Goal: Book appointment/travel/reservation

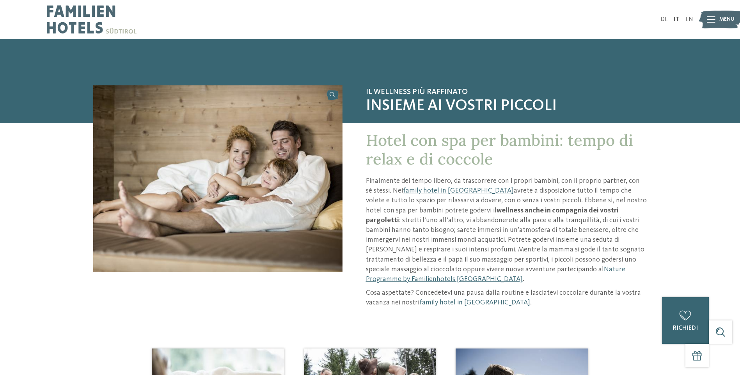
click at [714, 11] on div at bounding box center [711, 20] width 9 height 20
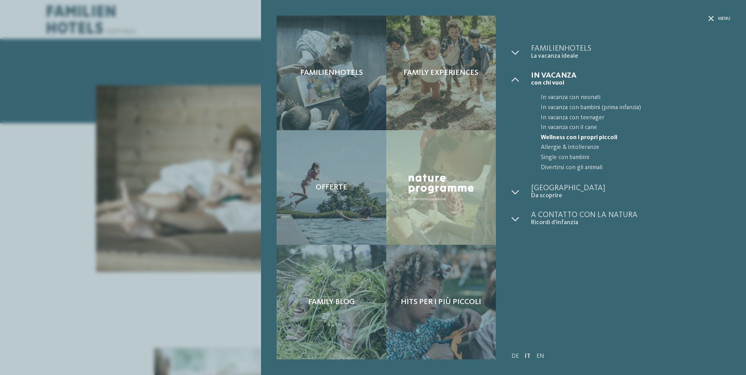
click at [716, 16] on div "Familienhotels Family experiences Offerte" at bounding box center [373, 187] width 746 height 375
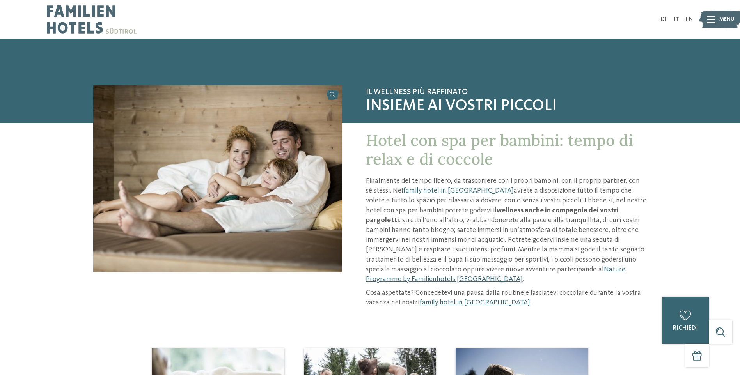
click at [717, 23] on img at bounding box center [720, 19] width 43 height 21
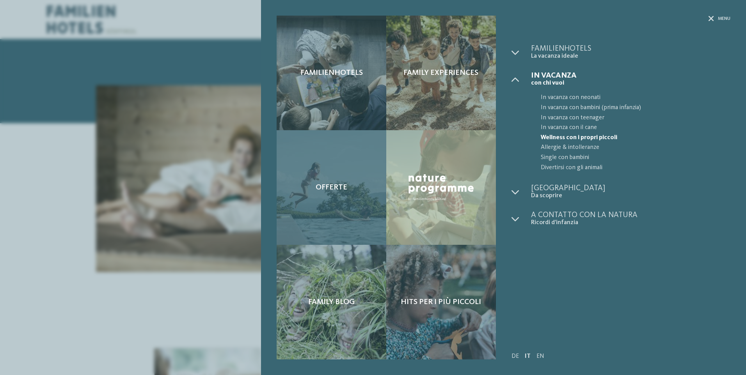
click at [333, 185] on span "Offerte" at bounding box center [332, 187] width 32 height 9
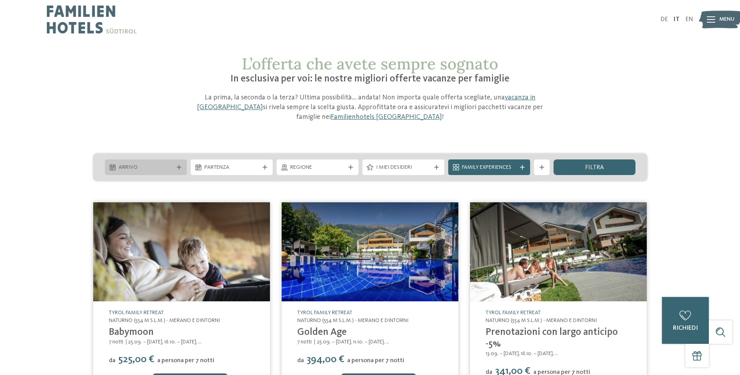
click at [175, 164] on div "Arrivo" at bounding box center [146, 168] width 82 height 16
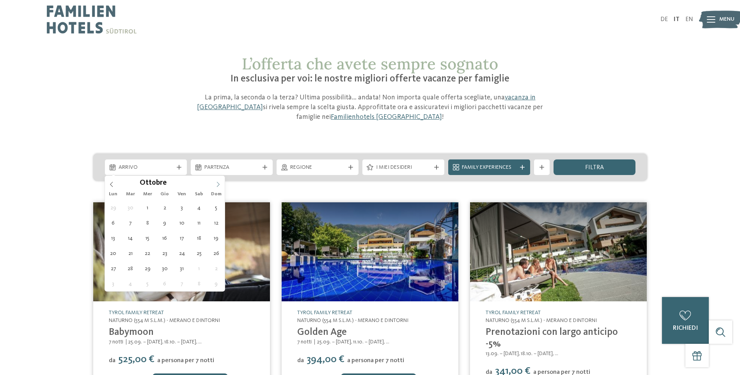
click at [218, 181] on span at bounding box center [218, 182] width 13 height 13
type div "[DATE]"
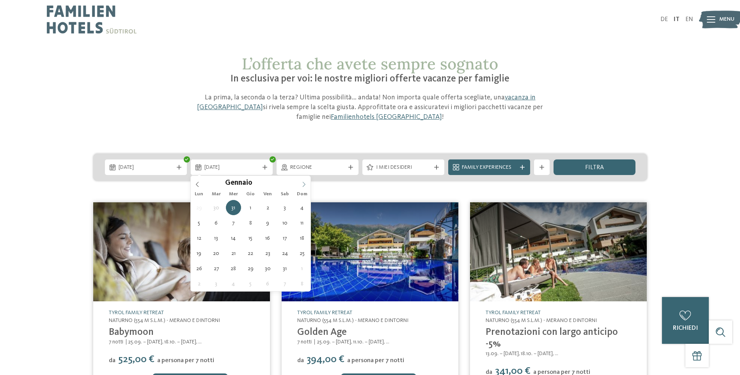
type input "****"
click at [306, 187] on icon at bounding box center [303, 184] width 5 height 5
type div "[DATE]"
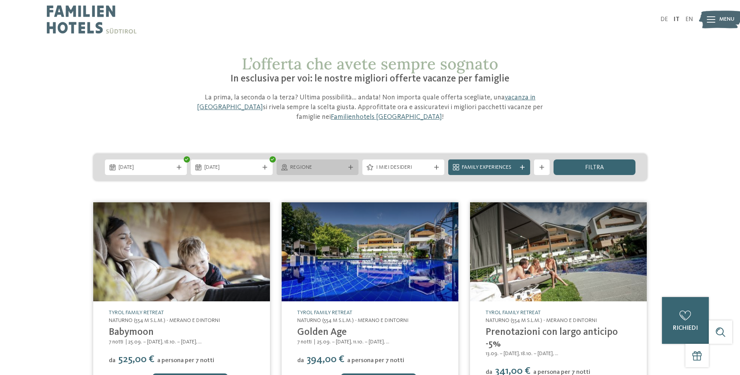
click at [350, 165] on icon at bounding box center [351, 167] width 5 height 5
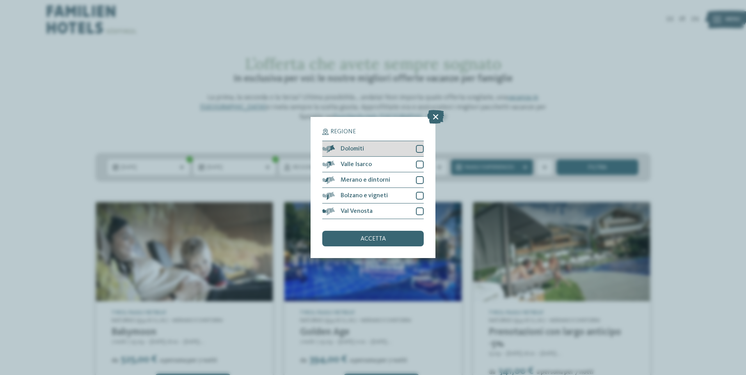
click at [421, 151] on div at bounding box center [420, 149] width 8 height 8
click at [421, 164] on div at bounding box center [420, 165] width 8 height 8
click at [421, 177] on div at bounding box center [420, 180] width 8 height 8
click at [421, 192] on div "Bolzano e vigneti" at bounding box center [372, 196] width 101 height 16
click at [420, 206] on div "Val Venosta" at bounding box center [372, 212] width 101 height 16
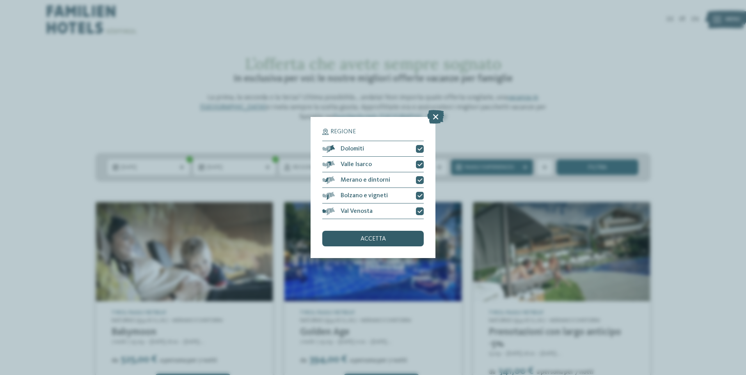
click at [406, 237] on div "accetta" at bounding box center [372, 239] width 101 height 16
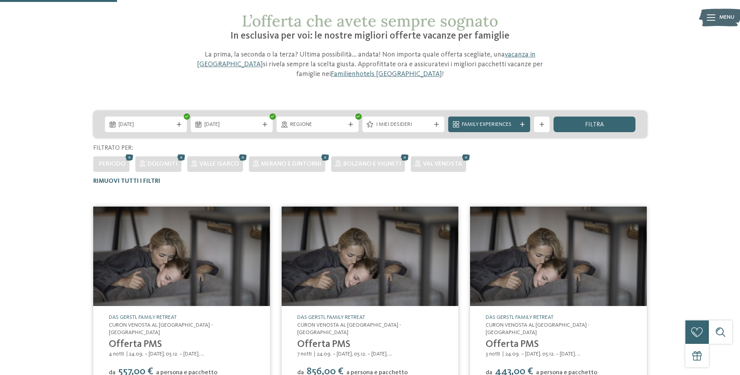
scroll to position [32, 0]
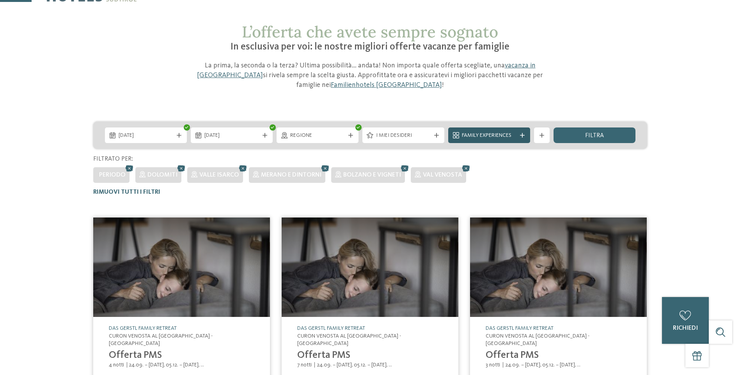
click at [523, 137] on icon at bounding box center [522, 135] width 5 height 5
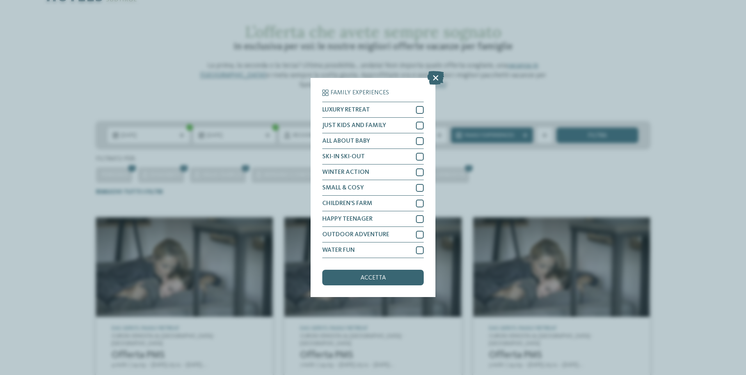
click at [436, 77] on icon at bounding box center [435, 78] width 17 height 14
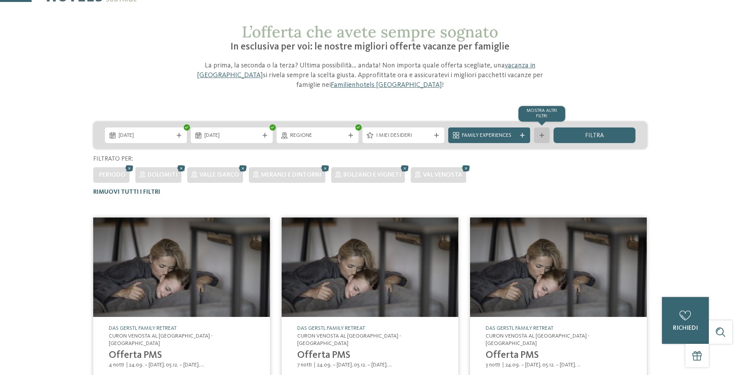
click at [541, 134] on icon at bounding box center [542, 135] width 5 height 5
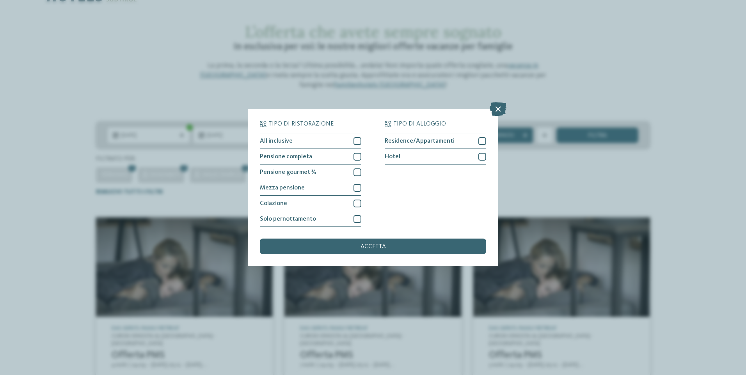
click at [501, 106] on icon at bounding box center [498, 109] width 17 height 14
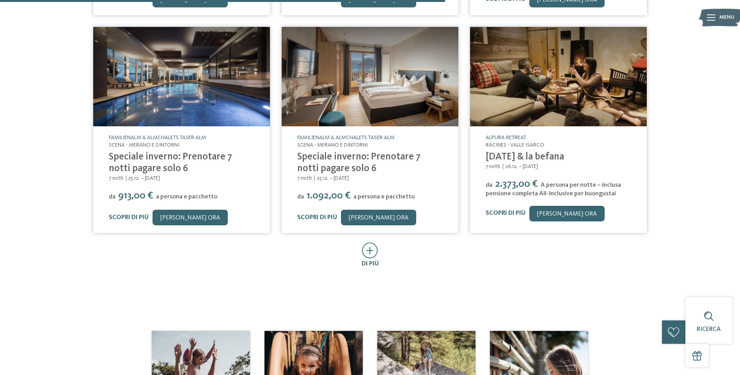
scroll to position [451, 0]
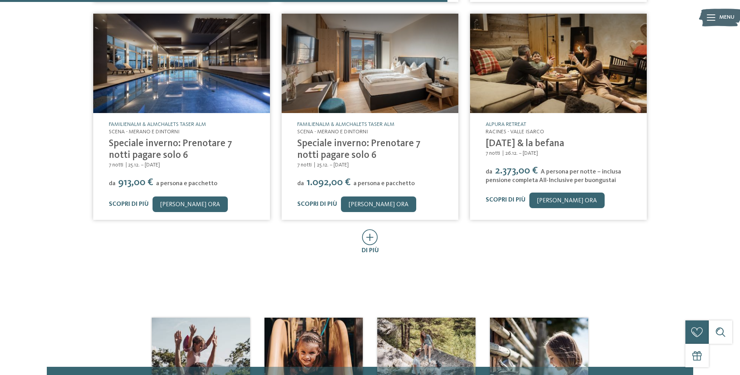
click at [373, 234] on icon at bounding box center [370, 237] width 16 height 16
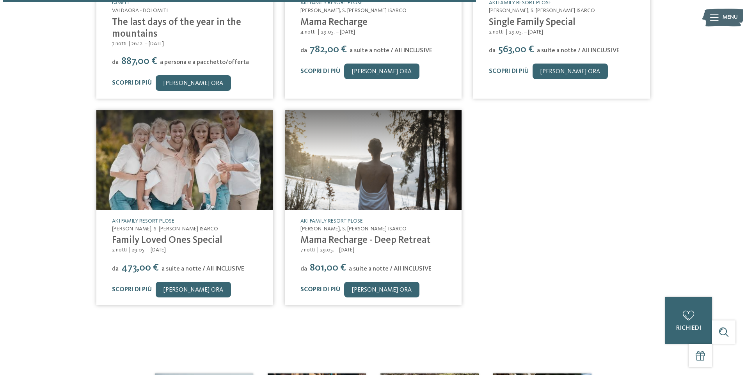
scroll to position [794, 0]
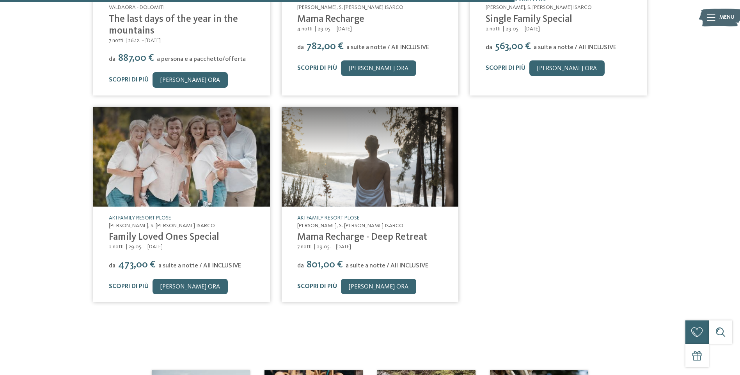
click at [164, 233] on link "Family Loved Ones Special" at bounding box center [164, 238] width 110 height 10
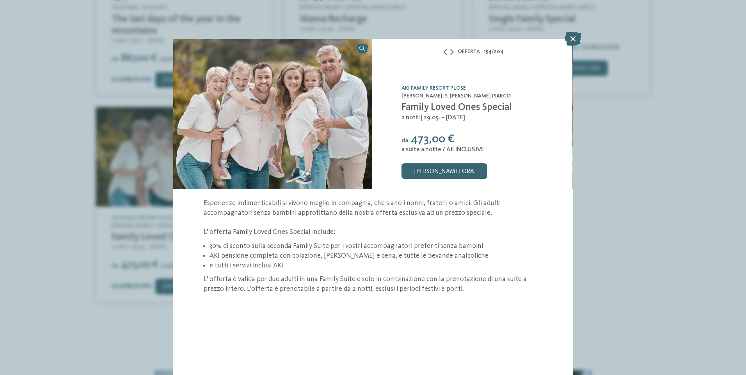
click at [438, 84] on div "AKI Family Resort PLOSE [PERSON_NAME] [PERSON_NAME] Isarco Family Loved Ones Sp…" at bounding box center [472, 114] width 200 height 150
click at [439, 86] on link "AKI Family Resort PLOSE" at bounding box center [434, 87] width 64 height 5
